Goal: Navigation & Orientation: Find specific page/section

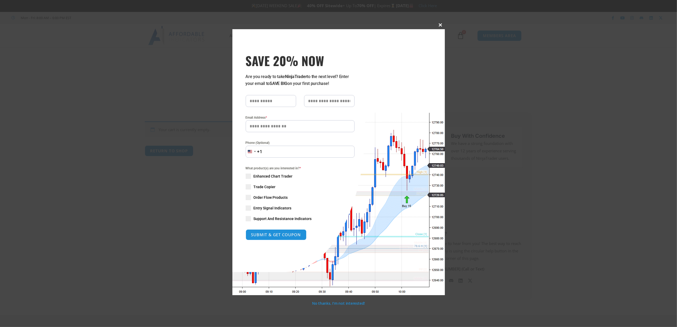
click at [440, 24] on span at bounding box center [440, 24] width 8 height 3
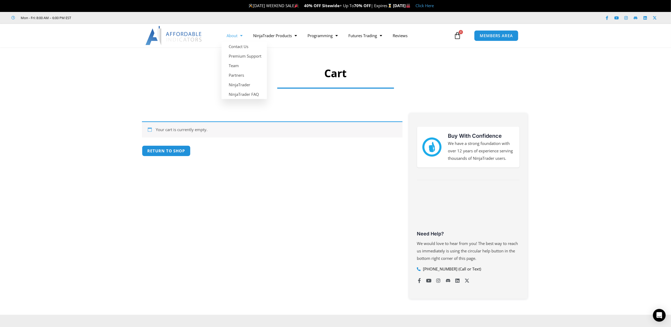
click at [235, 36] on link "About" at bounding box center [235, 35] width 27 height 12
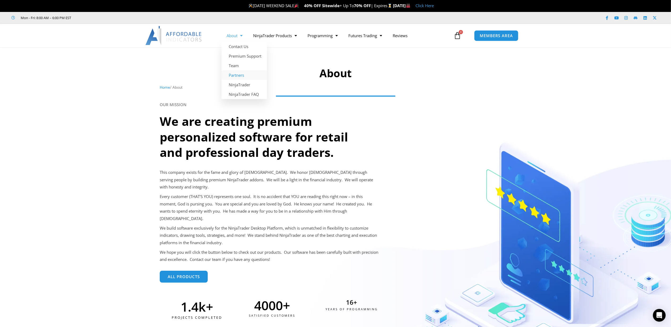
click at [240, 75] on link "Partners" at bounding box center [244, 75] width 45 height 10
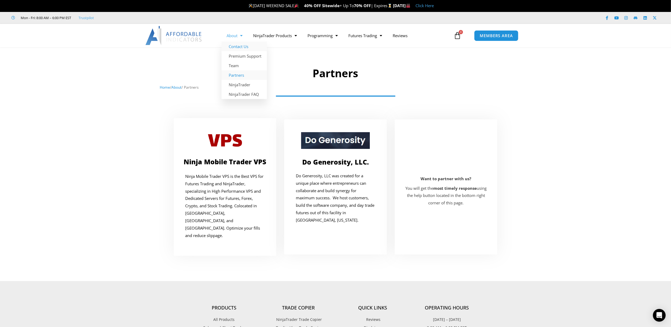
click at [239, 47] on link "Contact Us" at bounding box center [244, 47] width 45 height 10
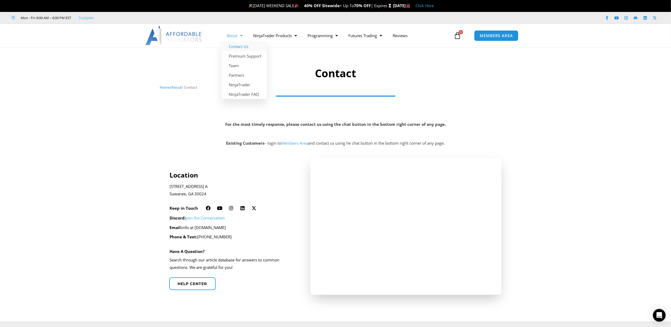
click at [234, 38] on link "About" at bounding box center [235, 35] width 27 height 12
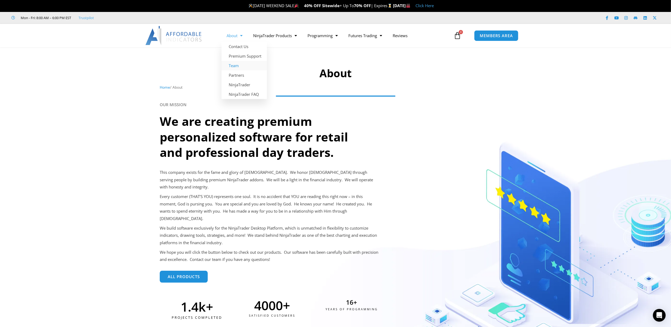
click at [240, 64] on link "Team" at bounding box center [244, 66] width 45 height 10
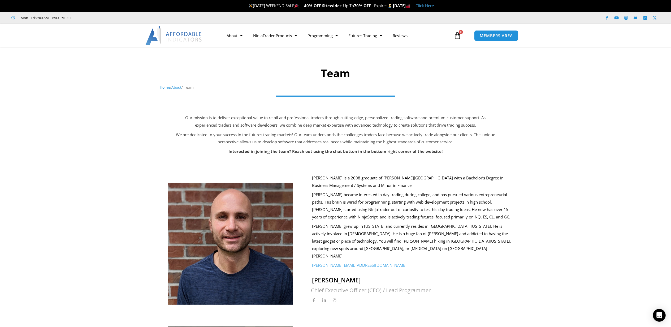
click at [189, 36] on img at bounding box center [173, 35] width 57 height 19
